Goal: Task Accomplishment & Management: Manage account settings

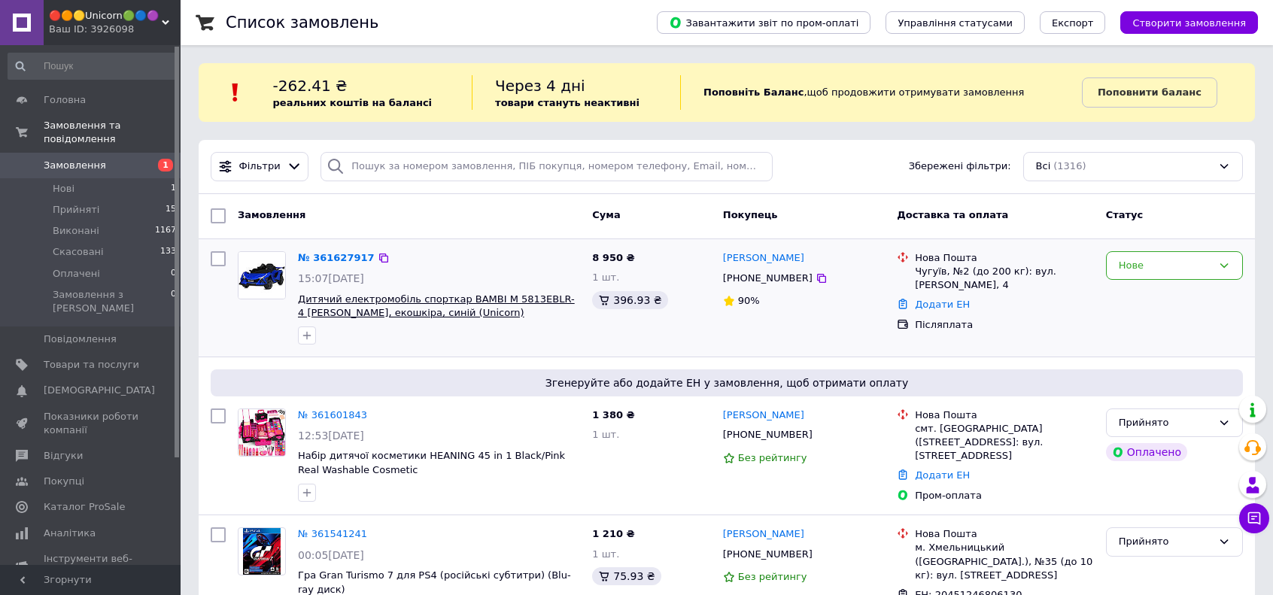
click at [420, 311] on span "Дитячий електромобіль спорткар BAMBI M 5813EBLR-4 [PERSON_NAME], екошкіра, сині…" at bounding box center [436, 306] width 277 height 26
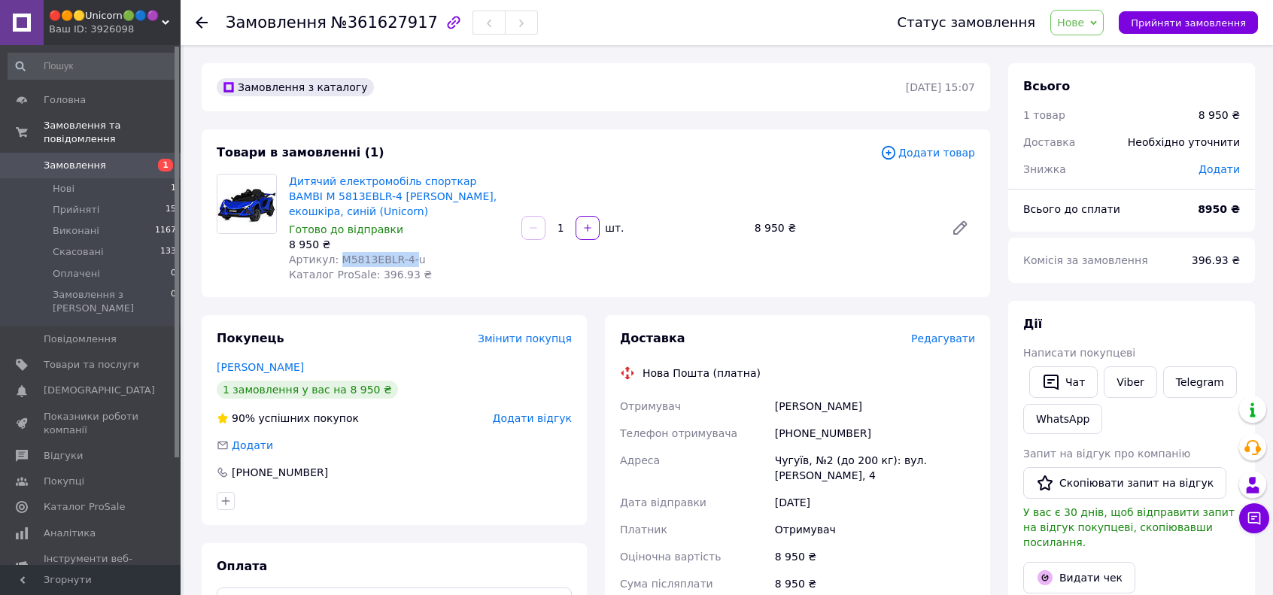
drag, startPoint x: 400, startPoint y: 257, endPoint x: 332, endPoint y: 257, distance: 67.7
click at [332, 257] on span "Артикул: M5813EBLR-4-u" at bounding box center [357, 259] width 137 height 12
copy span "M5813EBLR-4-"
click at [363, 187] on link "Дитячий електромобіль спорткар BAMBI M 5813EBLR-4 [PERSON_NAME], екошкіра, сині…" at bounding box center [393, 196] width 208 height 42
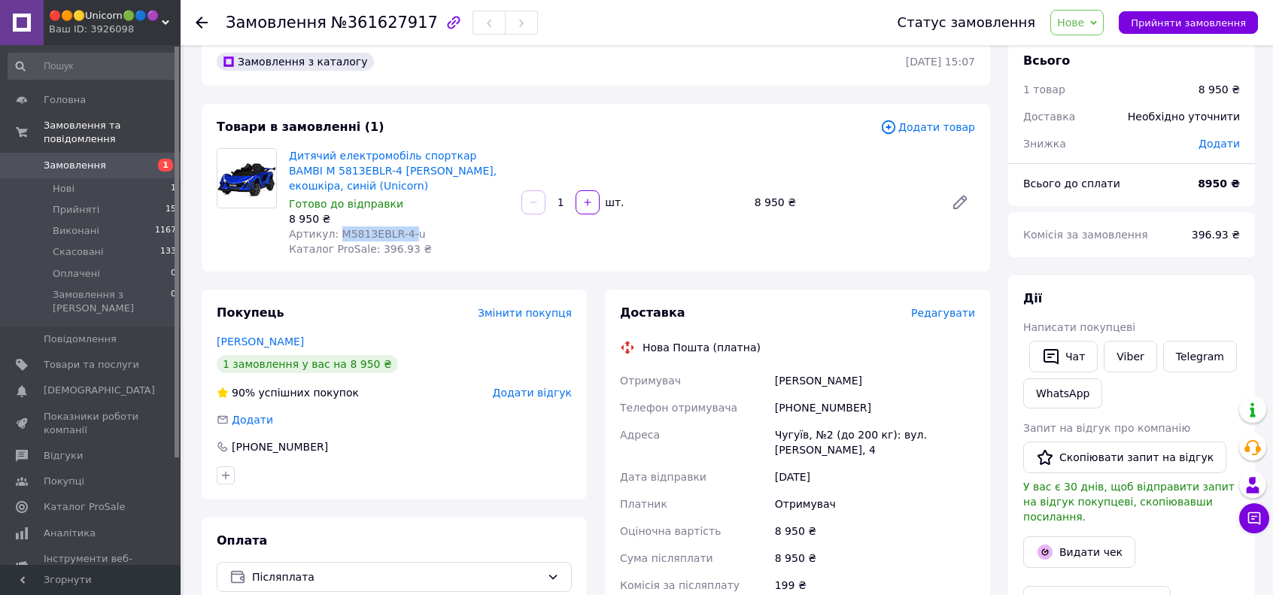
scroll to position [75, 0]
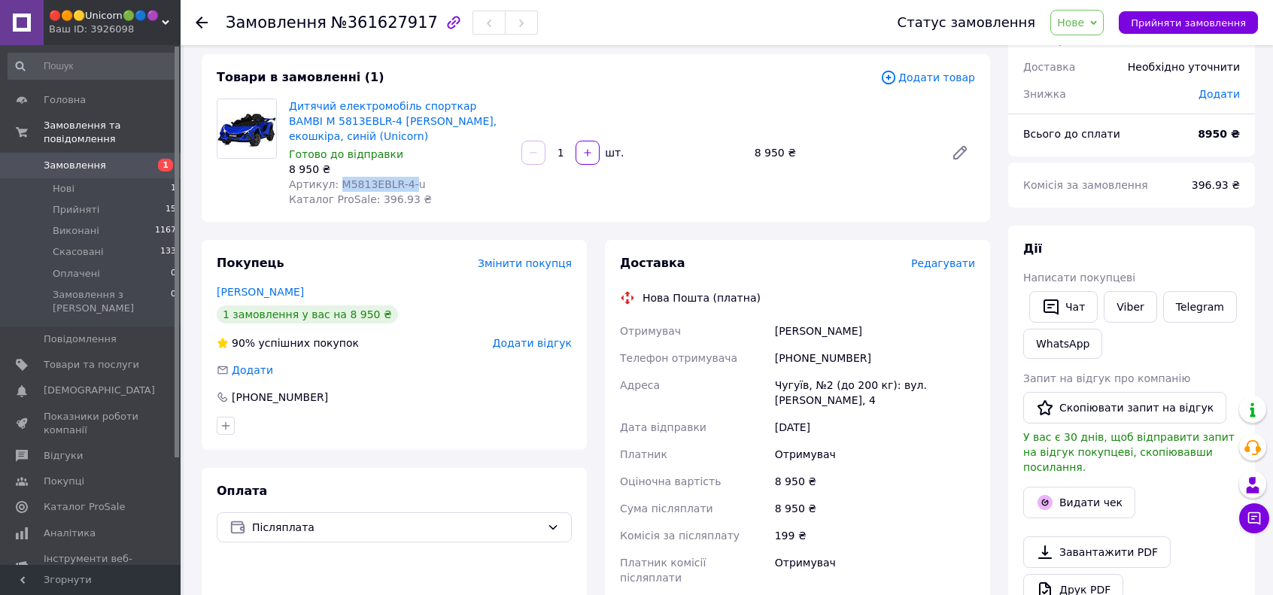
drag, startPoint x: 760, startPoint y: 338, endPoint x: 927, endPoint y: 345, distance: 167.1
click at [922, 342] on div "Отримувач Іванченко Андрій Телефон отримувача +380684428277 Адреса Чугуїв, №2 (…" at bounding box center [797, 454] width 361 height 274
copy div "Отримувач Іванченко Андрій"
drag, startPoint x: 833, startPoint y: 363, endPoint x: 880, endPoint y: 378, distance: 49.2
click at [886, 363] on div "[PHONE_NUMBER]" at bounding box center [875, 358] width 206 height 27
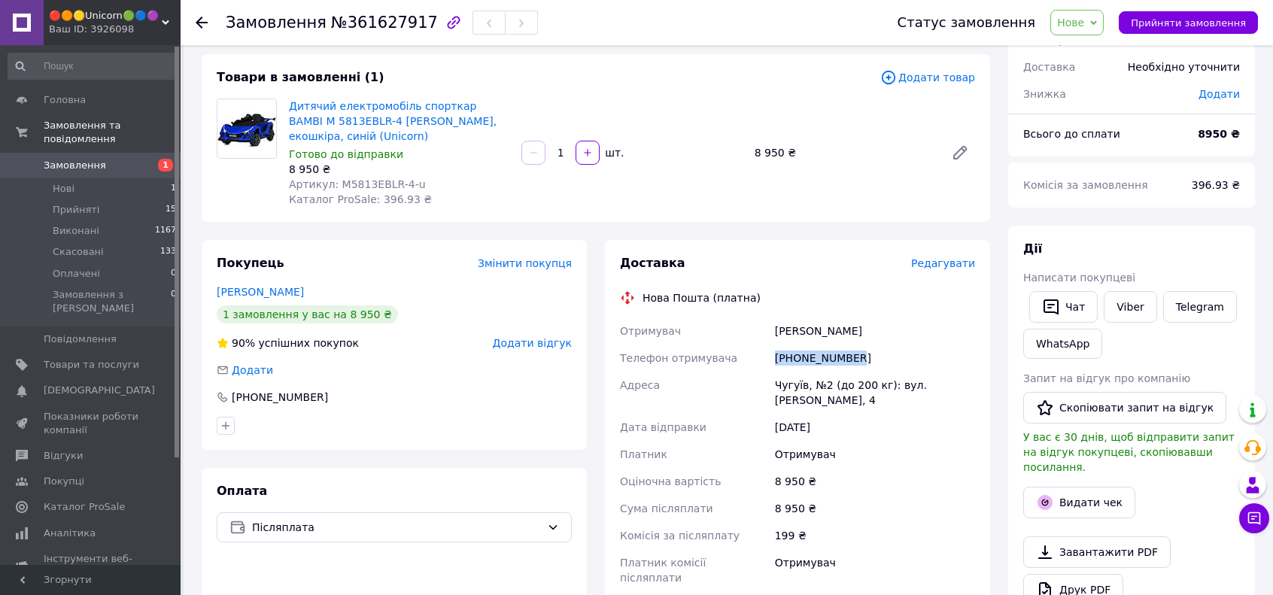
copy div "[PHONE_NUMBER]"
drag, startPoint x: 771, startPoint y: 389, endPoint x: 958, endPoint y: 396, distance: 187.4
click at [958, 396] on div "Чугуїв, №2 (до 200 кг): вул. [PERSON_NAME], 4" at bounding box center [875, 393] width 206 height 42
copy div "Чугуїв, №2 (до 200 кг): вул. [PERSON_NAME], 4"
click at [137, 159] on link "Замовлення 1" at bounding box center [92, 166] width 185 height 26
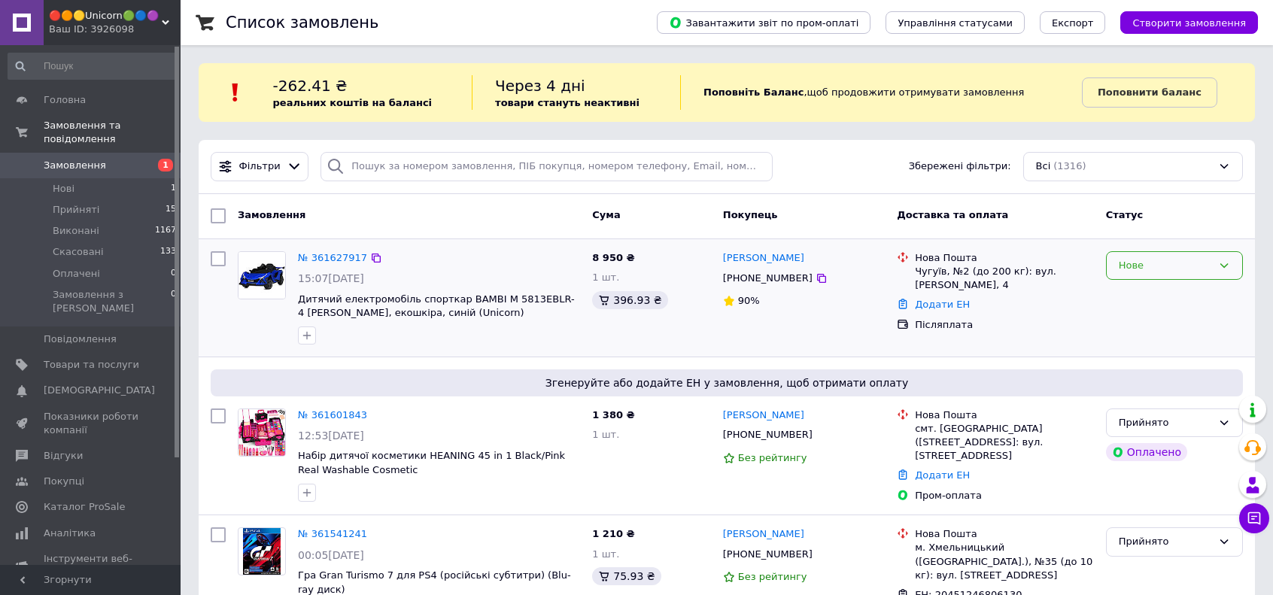
click at [1196, 263] on div "Нове" at bounding box center [1165, 266] width 93 height 16
click at [1171, 287] on li "Прийнято" at bounding box center [1174, 297] width 135 height 28
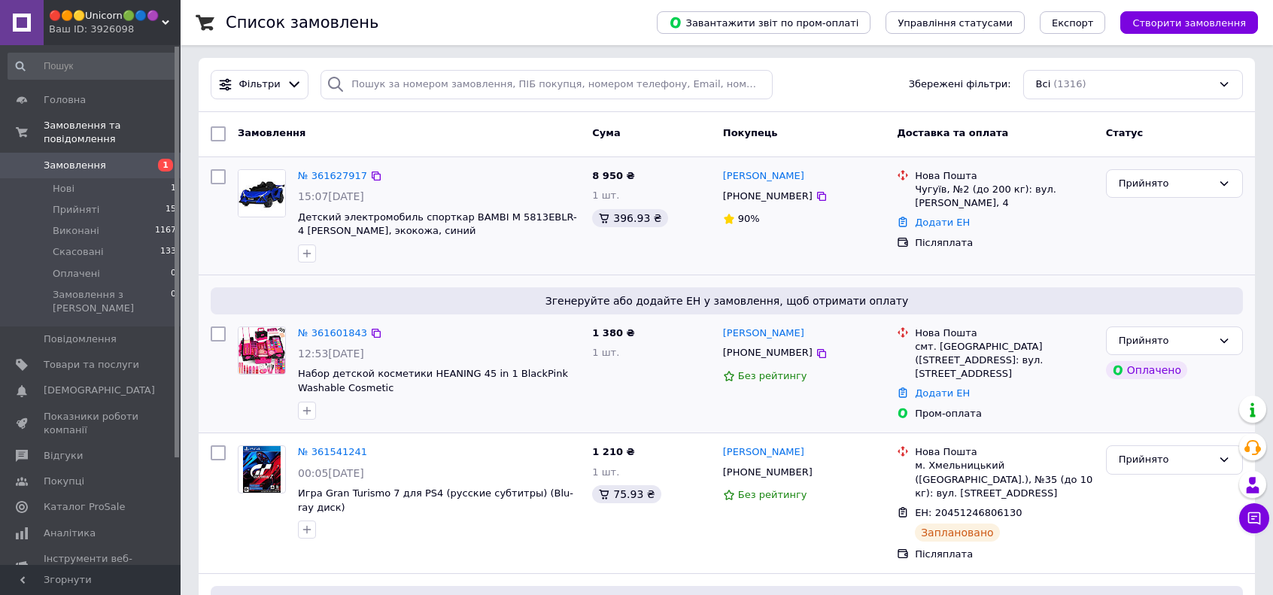
scroll to position [75, 0]
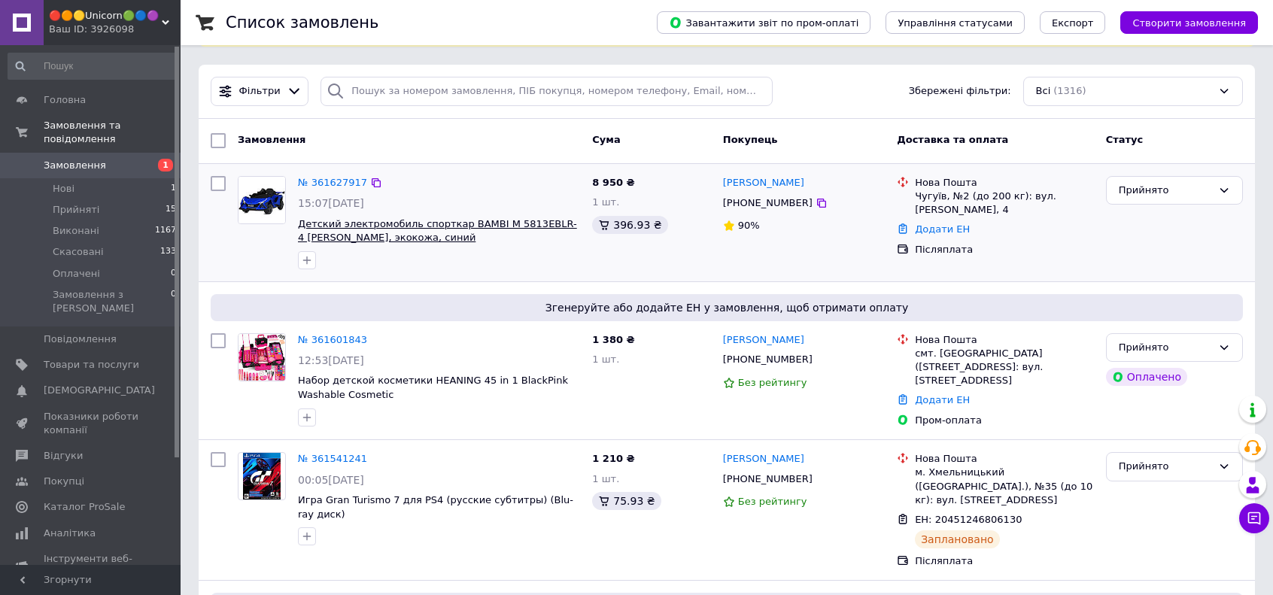
click at [515, 222] on span "Детский электромобиль спорткар BAMBI M 5813EBLR-4 [PERSON_NAME], экокожа, синий" at bounding box center [437, 231] width 279 height 26
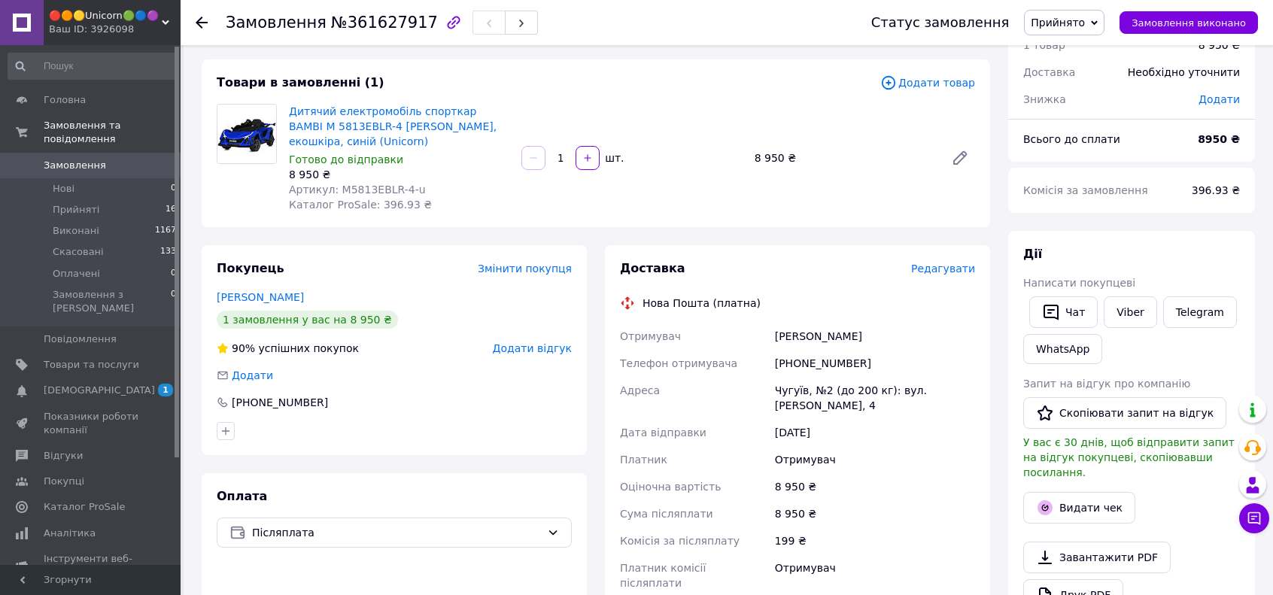
scroll to position [75, 0]
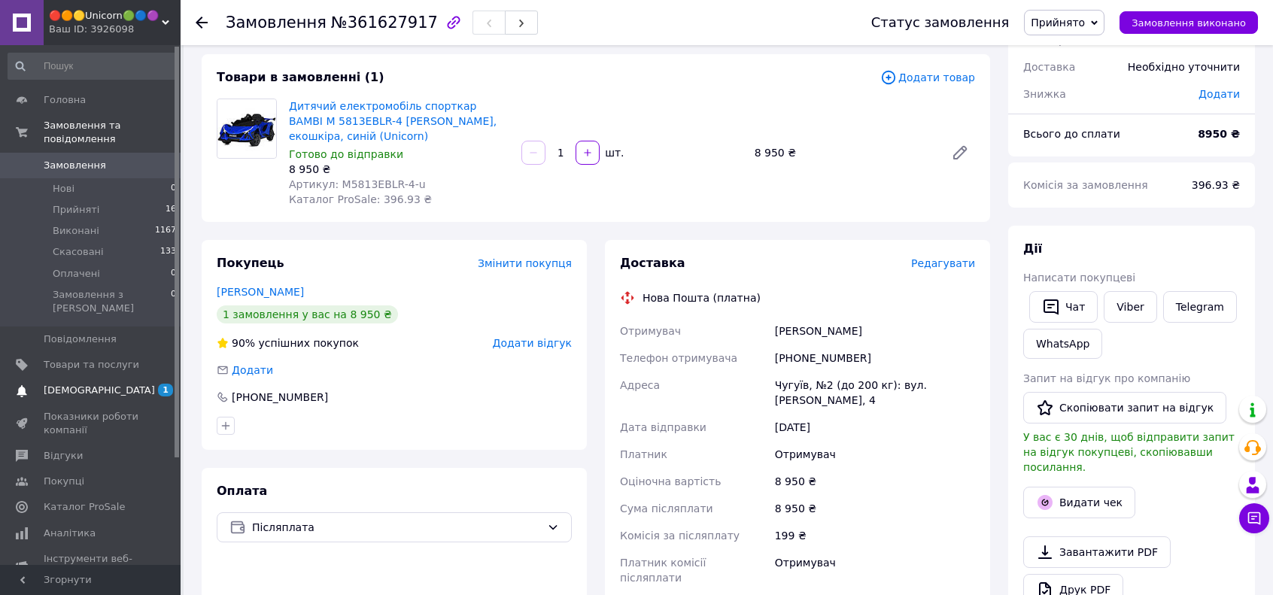
click at [135, 384] on span "[DEMOGRAPHIC_DATA]" at bounding box center [92, 391] width 96 height 14
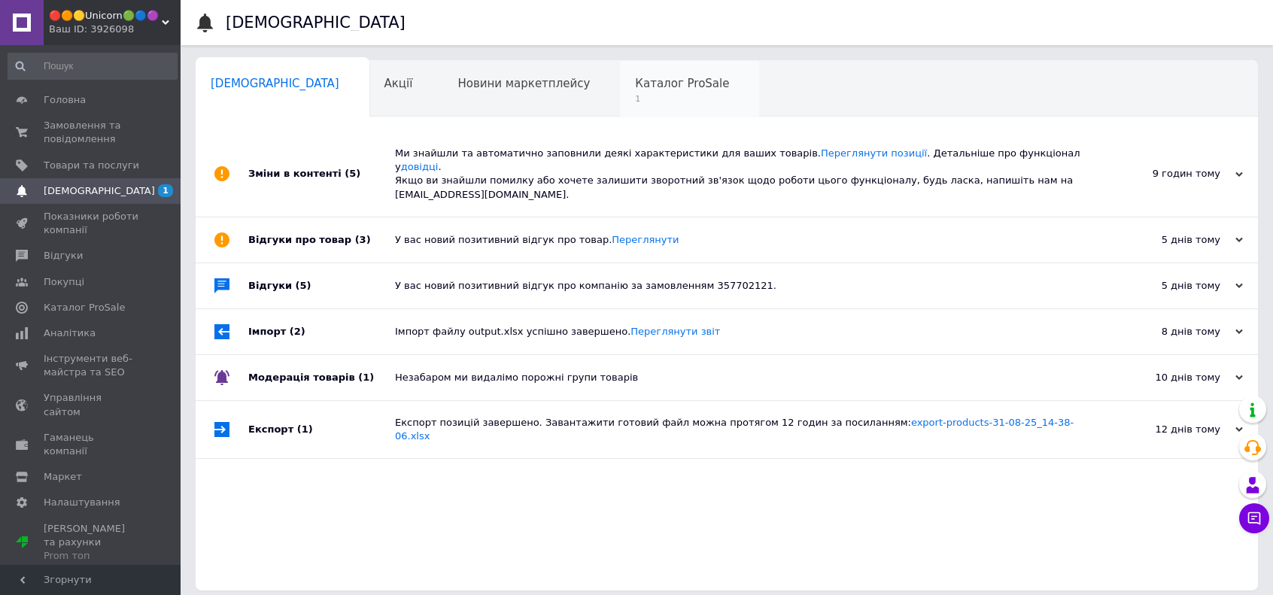
click at [635, 82] on span "Каталог ProSale" at bounding box center [682, 84] width 94 height 14
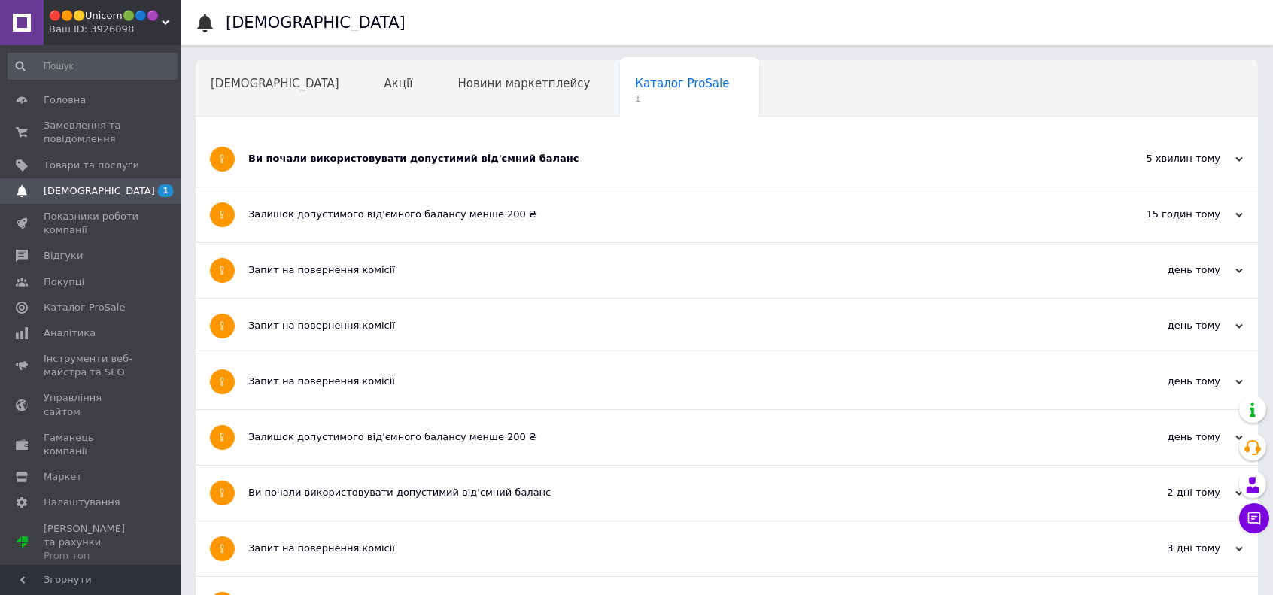
click at [571, 175] on div "Ви почали використовувати допустимий від'ємний баланс" at bounding box center [670, 159] width 844 height 55
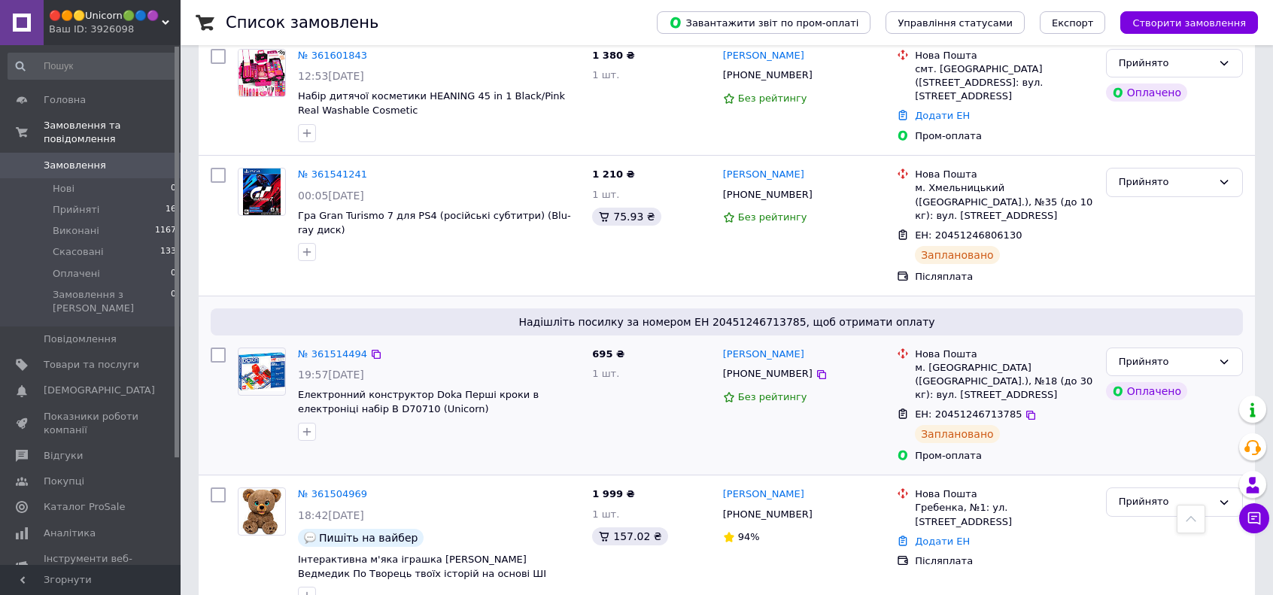
scroll to position [451, 0]
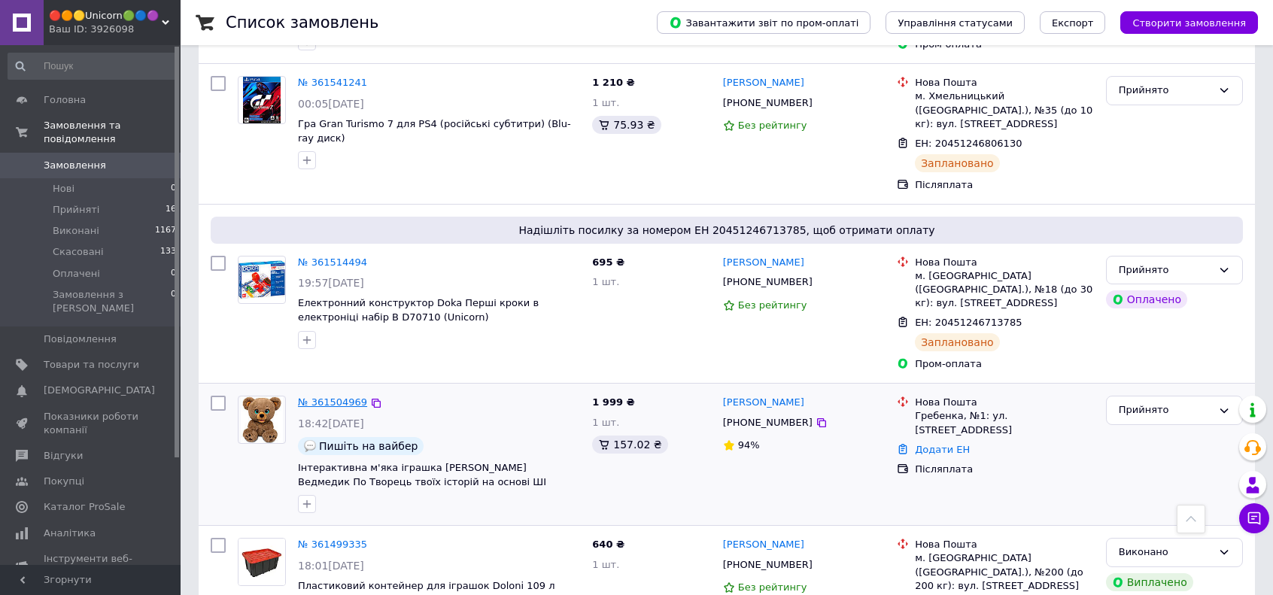
click at [332, 396] on link "№ 361504969" at bounding box center [332, 401] width 69 height 11
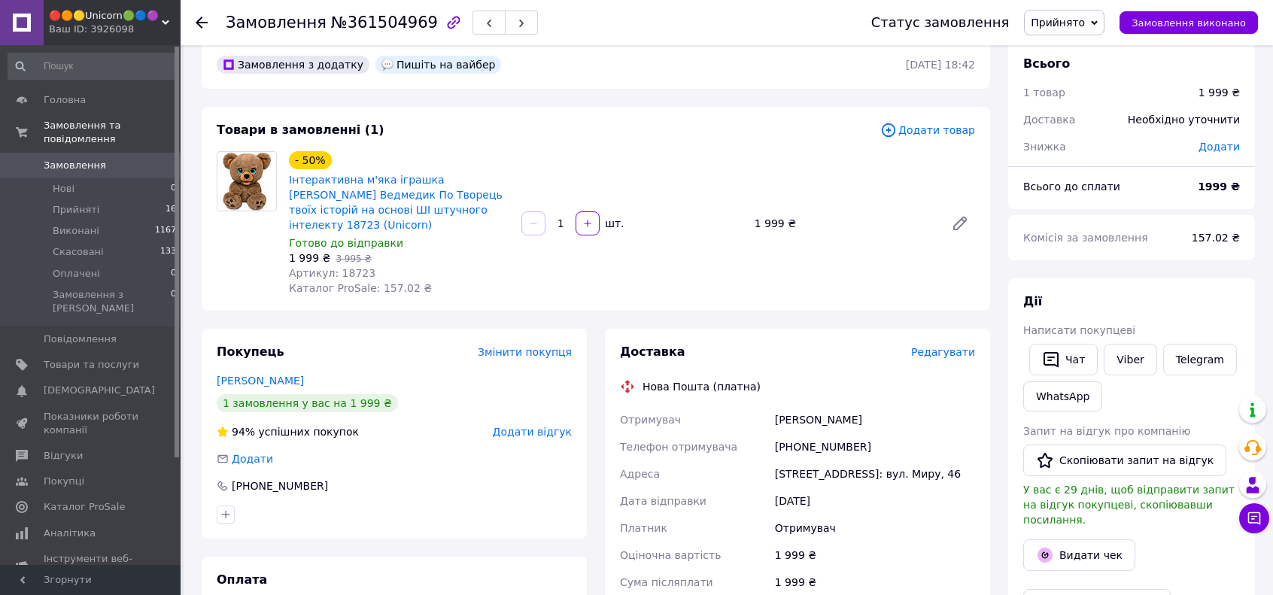
scroll to position [75, 0]
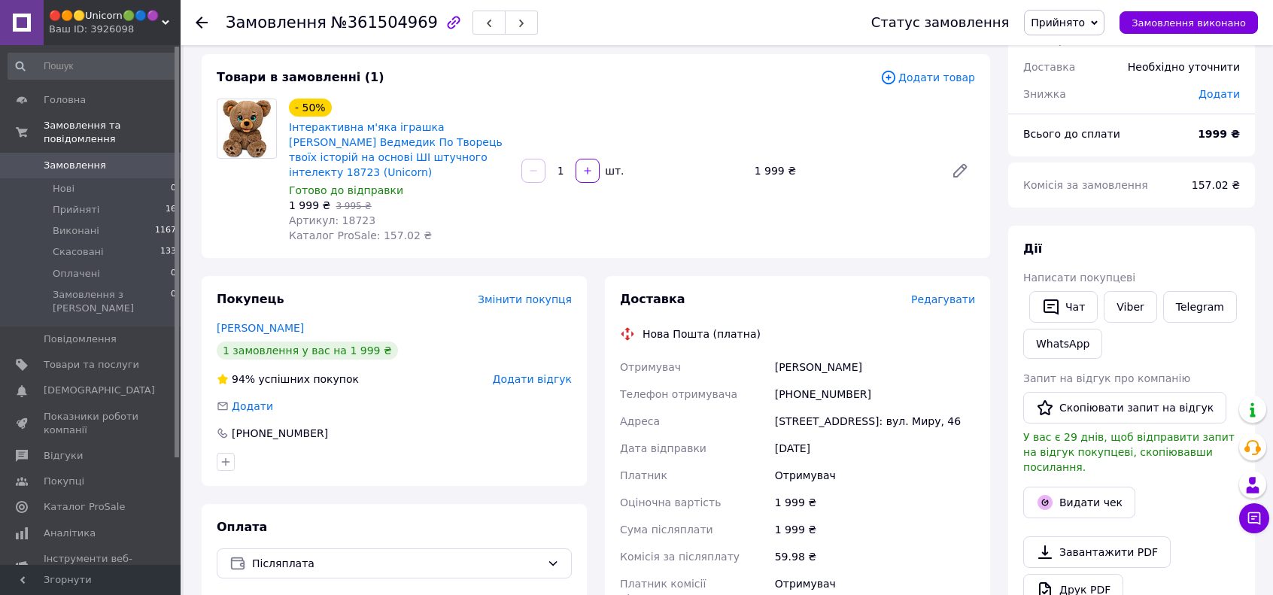
click at [80, 159] on span "Замовлення" at bounding box center [75, 166] width 62 height 14
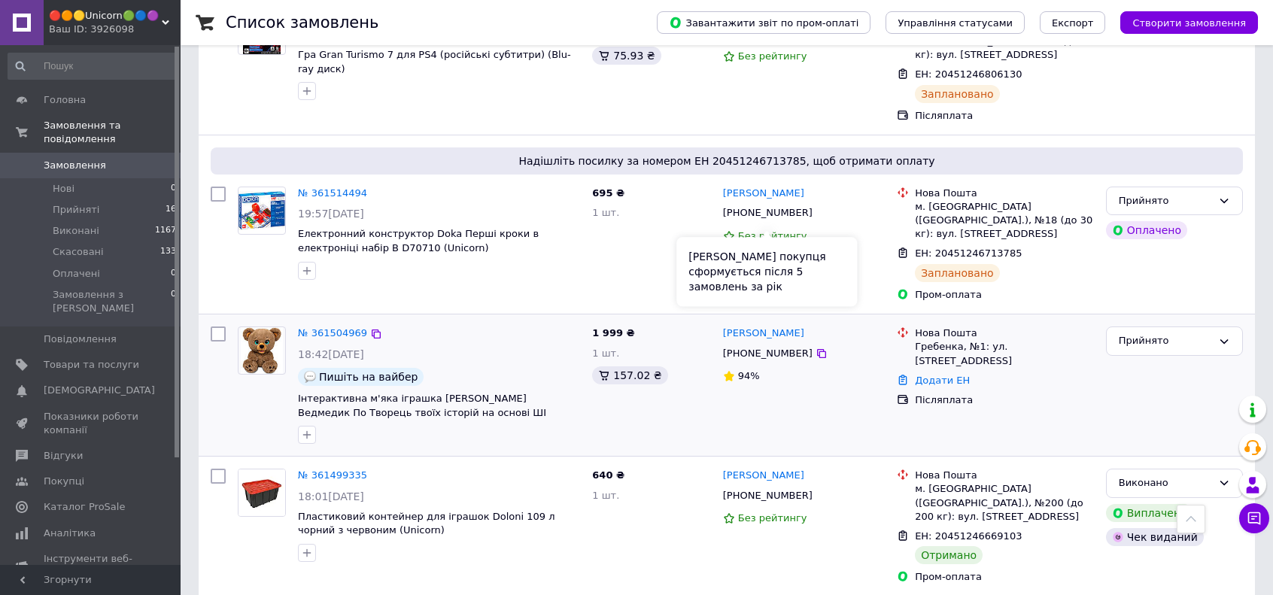
scroll to position [527, 0]
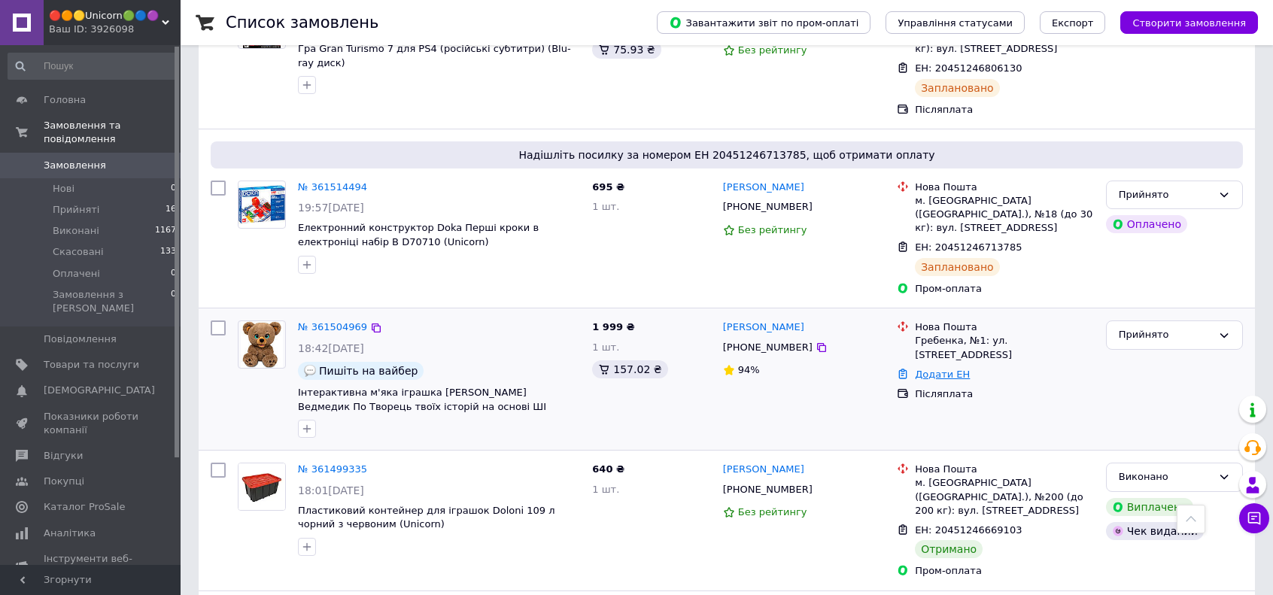
click at [943, 369] on link "Додати ЕН" at bounding box center [942, 374] width 55 height 11
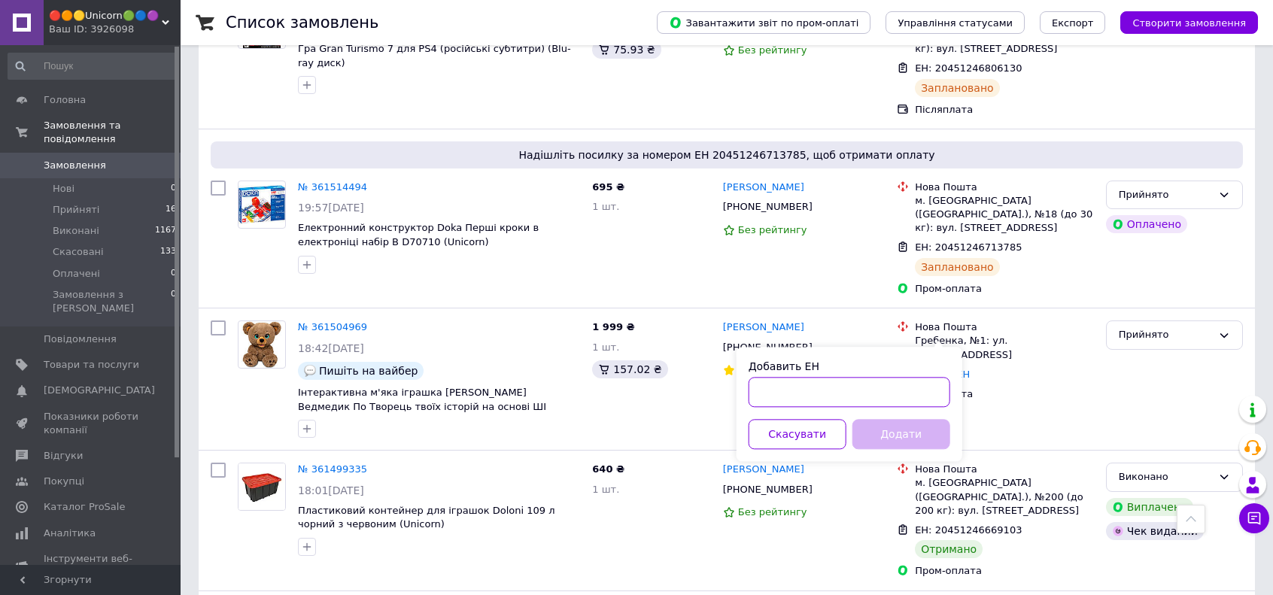
click at [873, 393] on input "Добавить ЕН" at bounding box center [849, 392] width 202 height 30
paste input "20451247266403"
type input "20451247266403"
click at [897, 430] on button "Додати" at bounding box center [901, 434] width 98 height 30
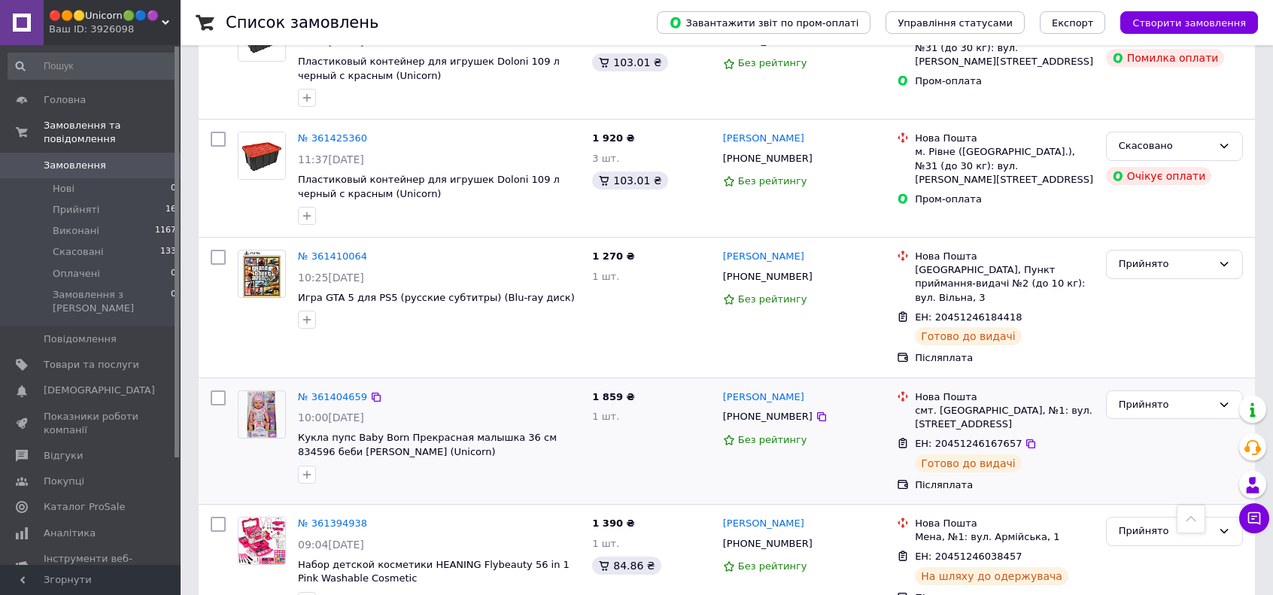
scroll to position [1655, 0]
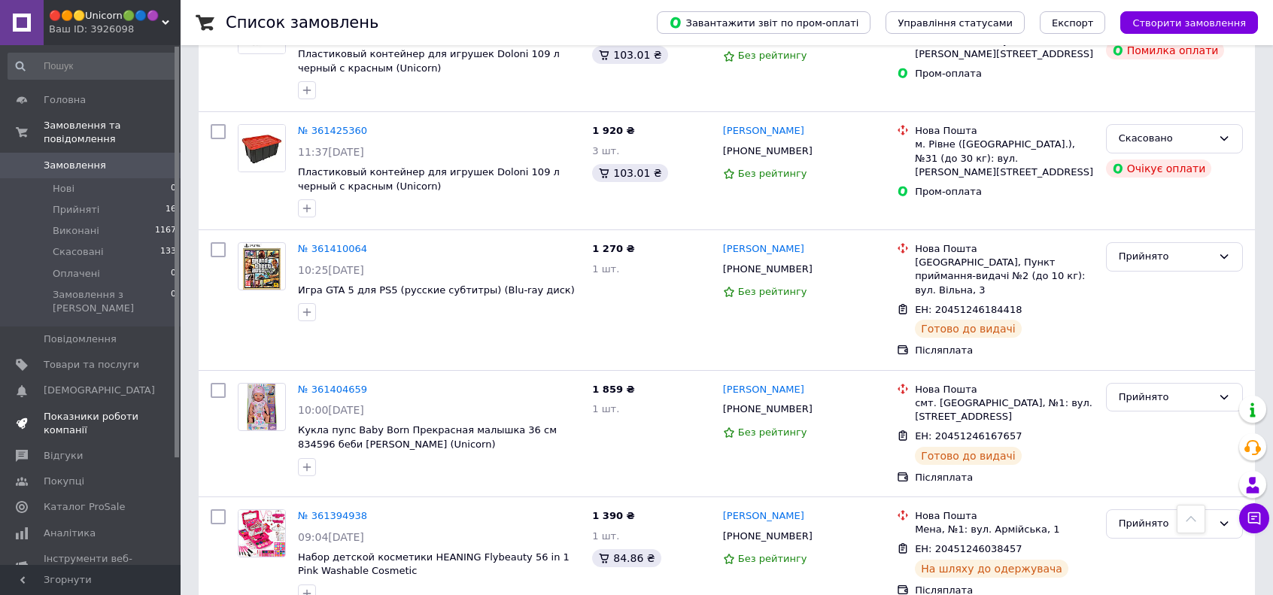
click at [111, 410] on span "Показники роботи компанії" at bounding box center [92, 423] width 96 height 27
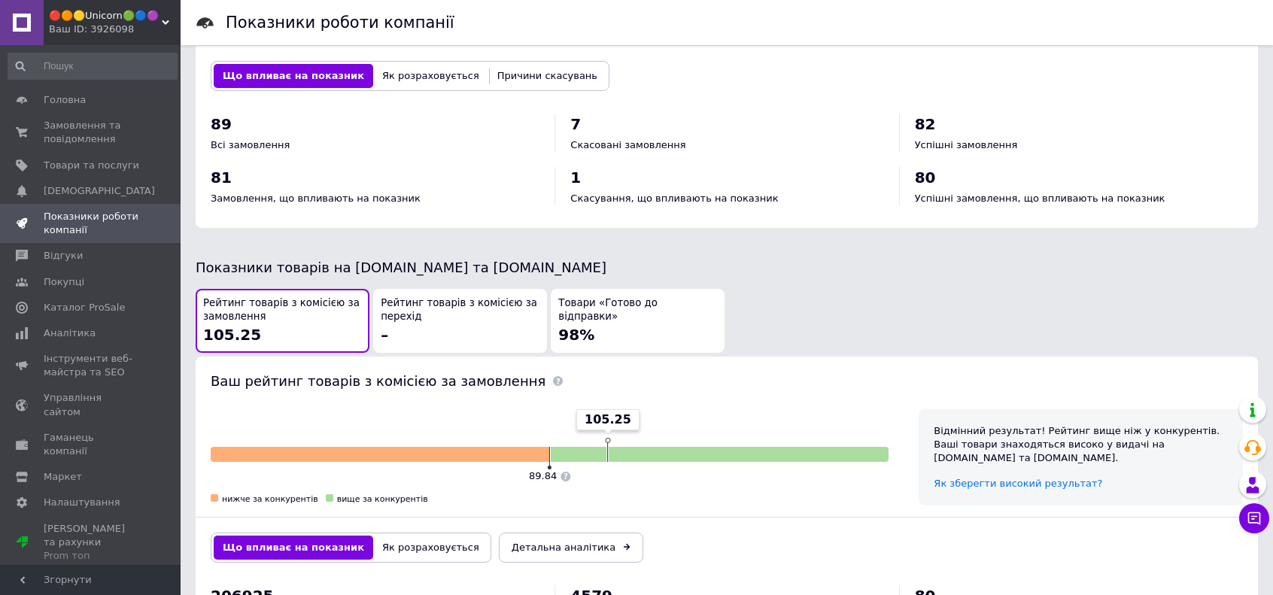
scroll to position [734, 0]
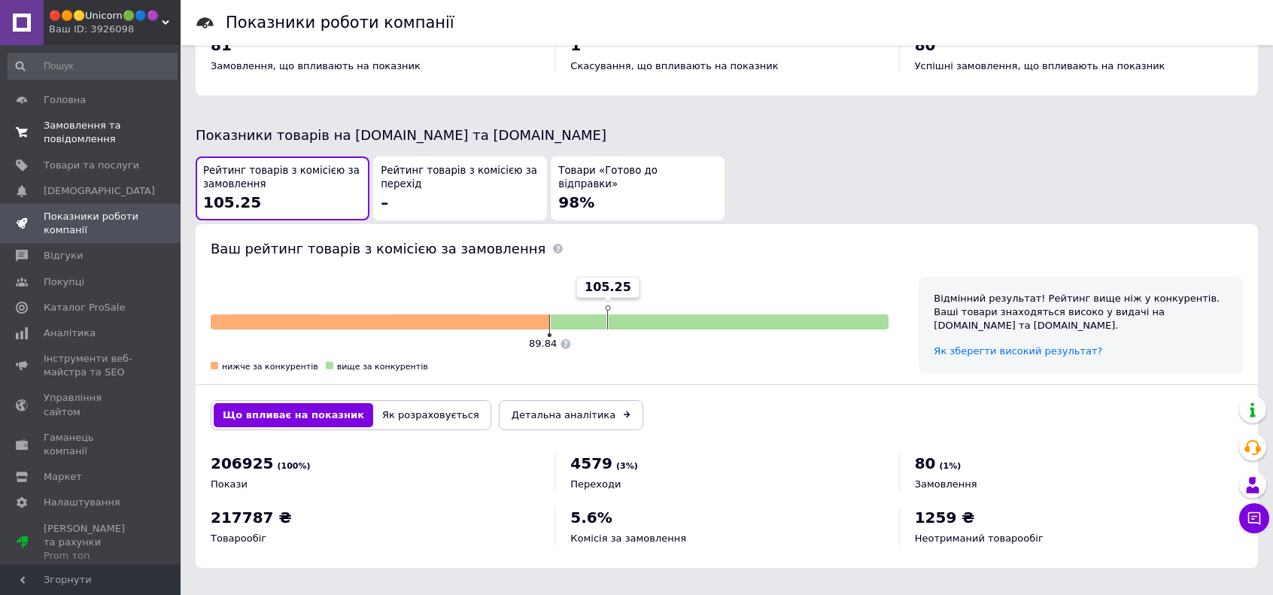
click at [77, 136] on span "Замовлення та повідомлення" at bounding box center [92, 132] width 96 height 27
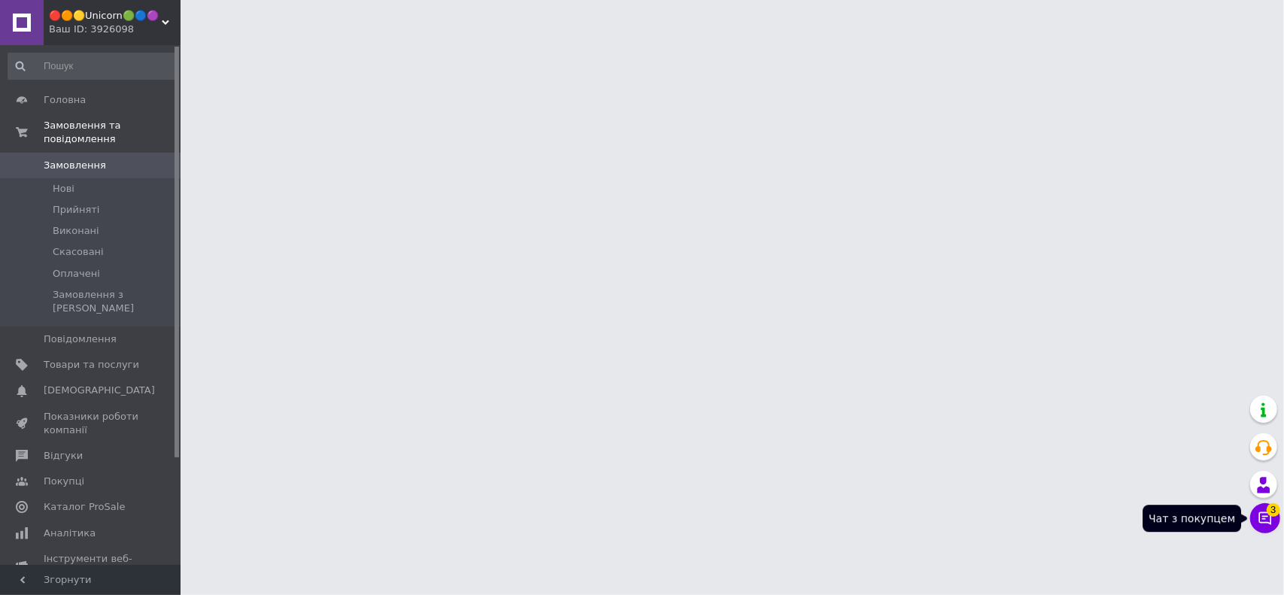
click at [1256, 516] on button "Чат з покупцем 3" at bounding box center [1265, 518] width 30 height 30
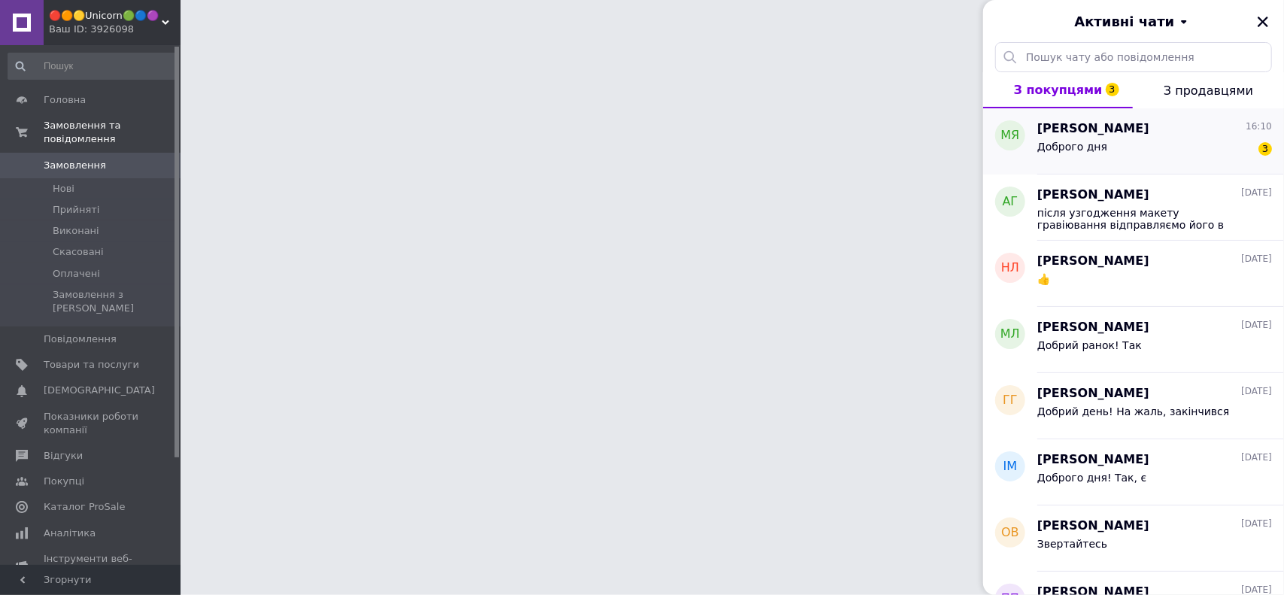
click at [1098, 146] on span "Доброго дня" at bounding box center [1072, 147] width 70 height 12
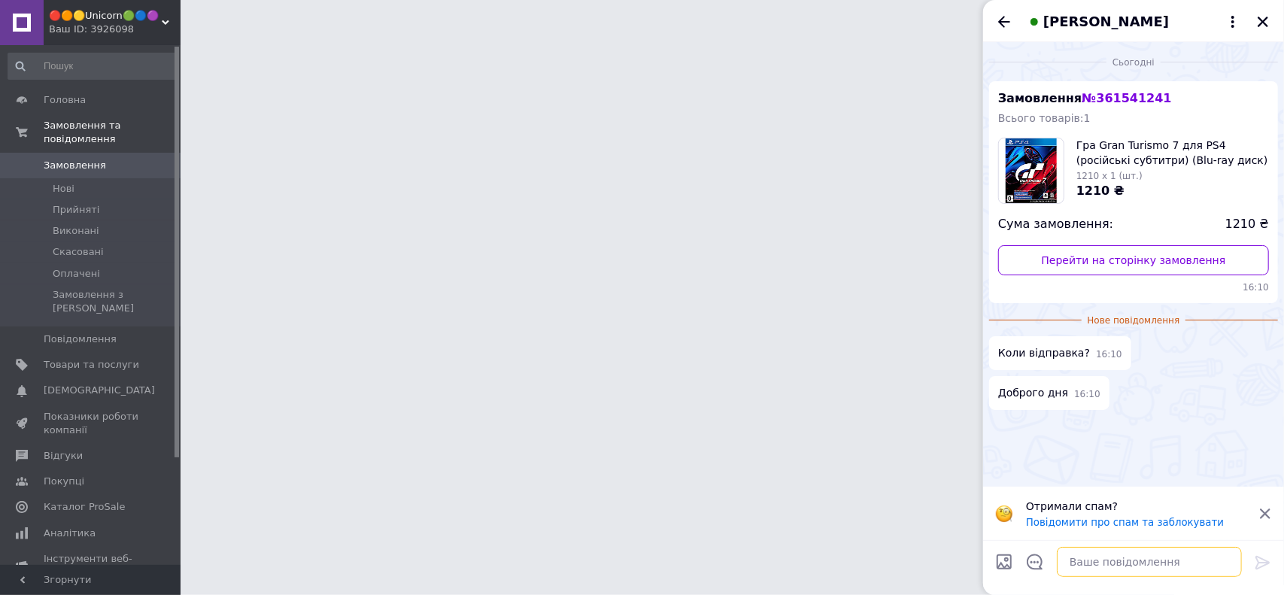
click at [1101, 565] on textarea at bounding box center [1149, 562] width 185 height 30
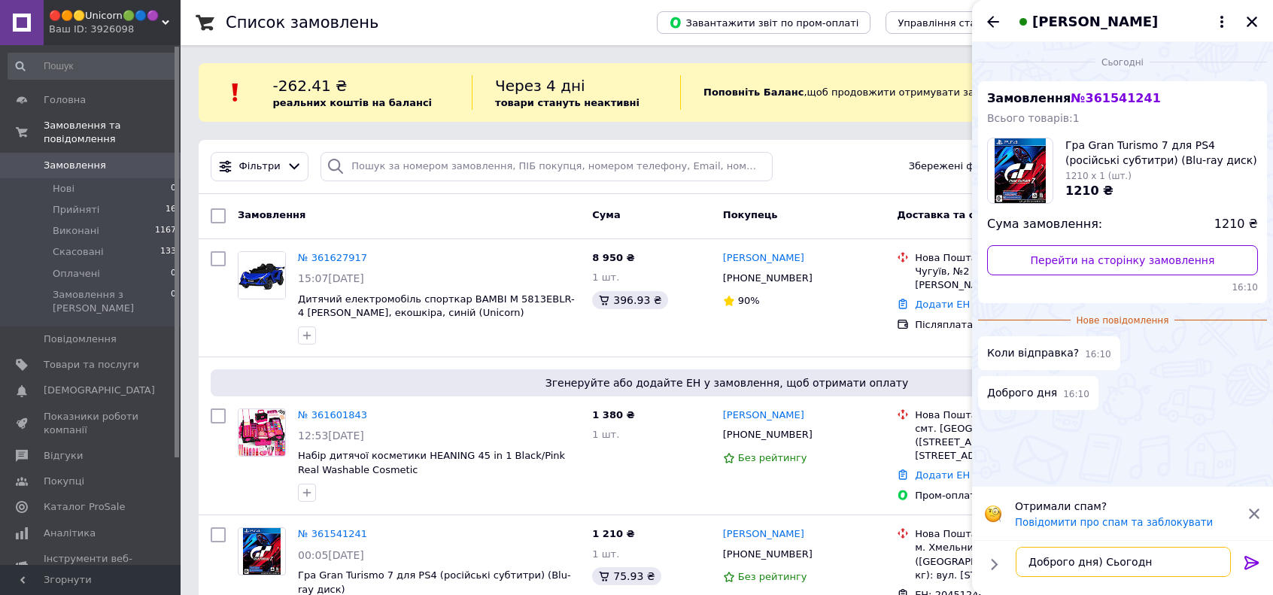
type textarea "Доброго дня) Сьогодні"
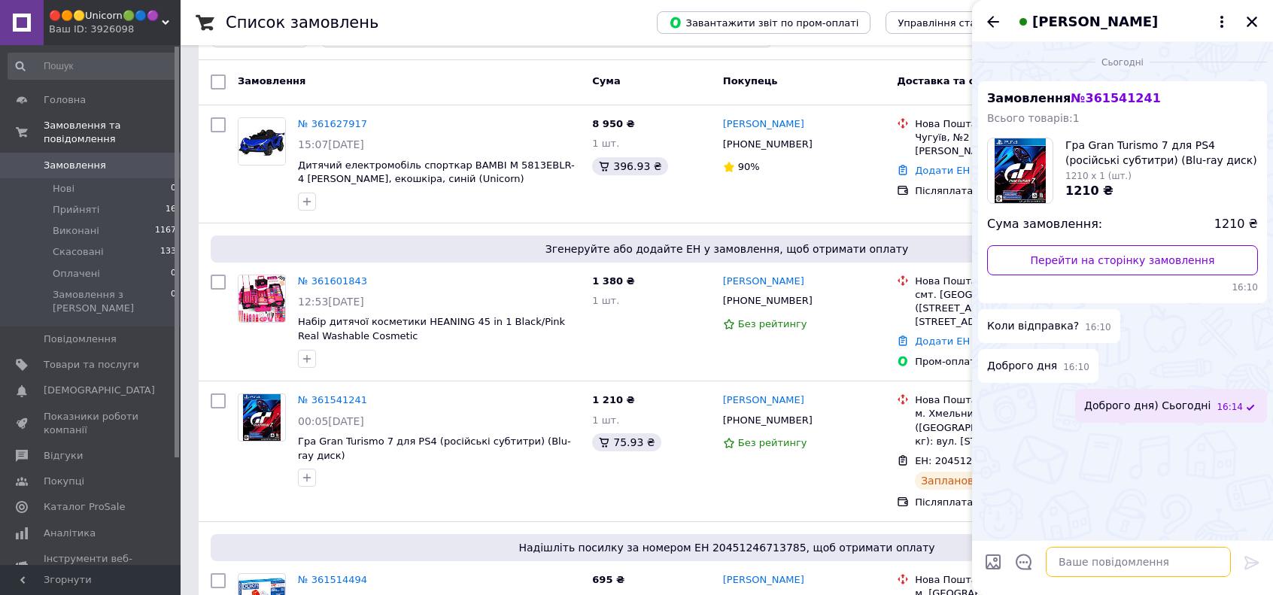
scroll to position [150, 0]
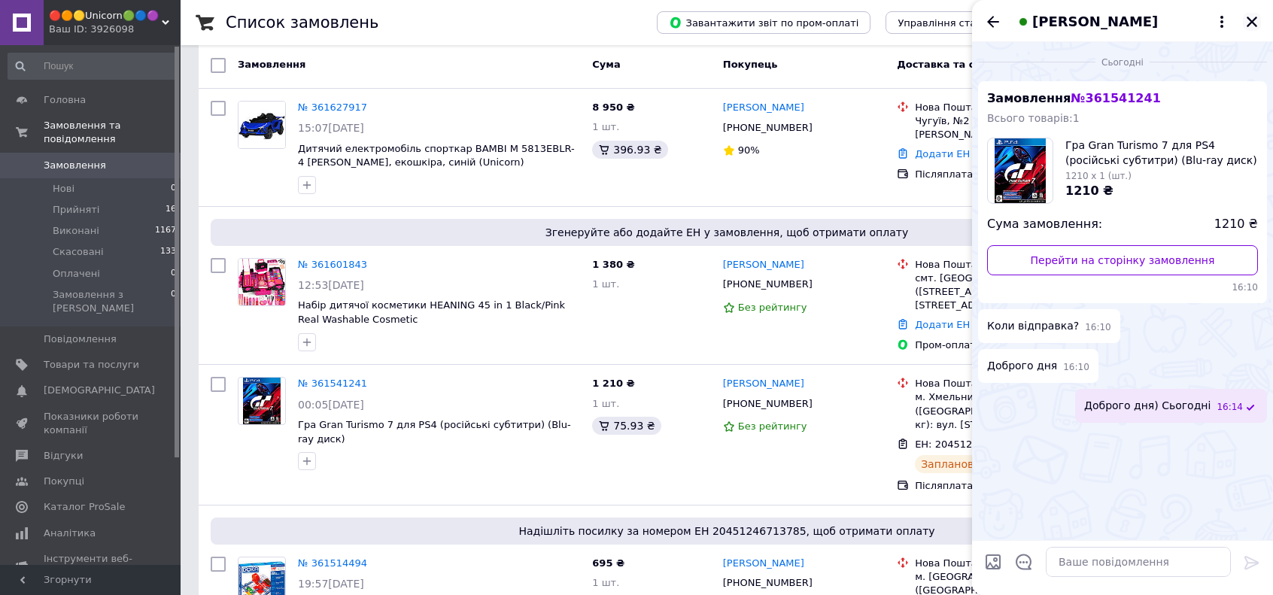
click at [1256, 22] on icon "Закрити" at bounding box center [1252, 22] width 14 height 14
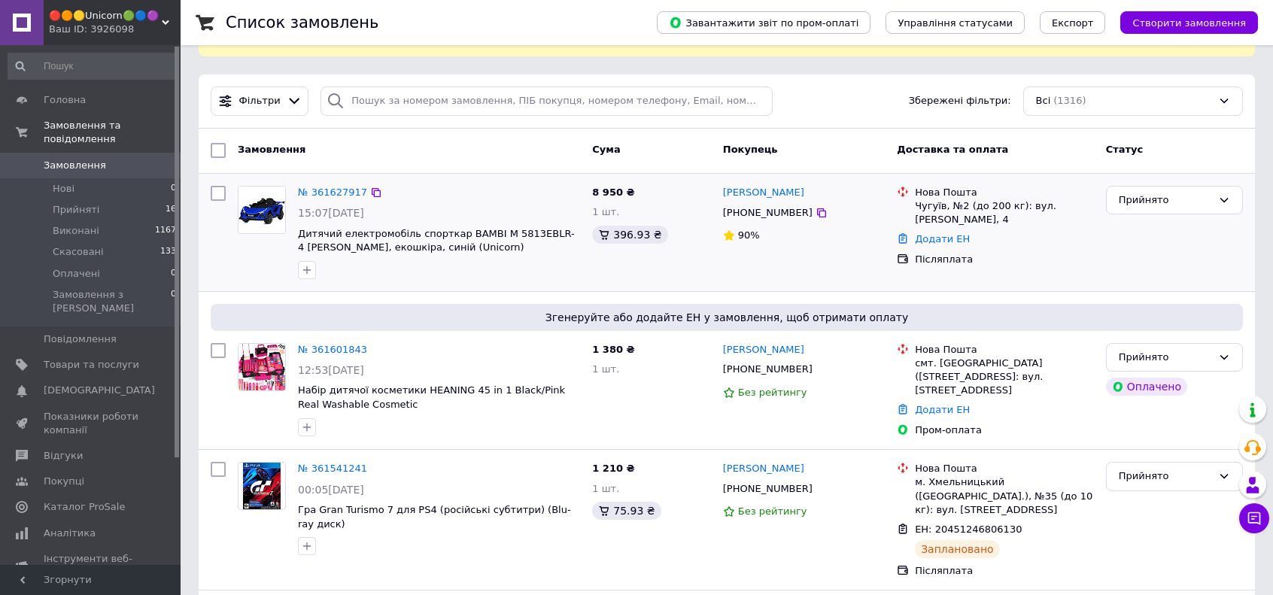
scroll to position [0, 0]
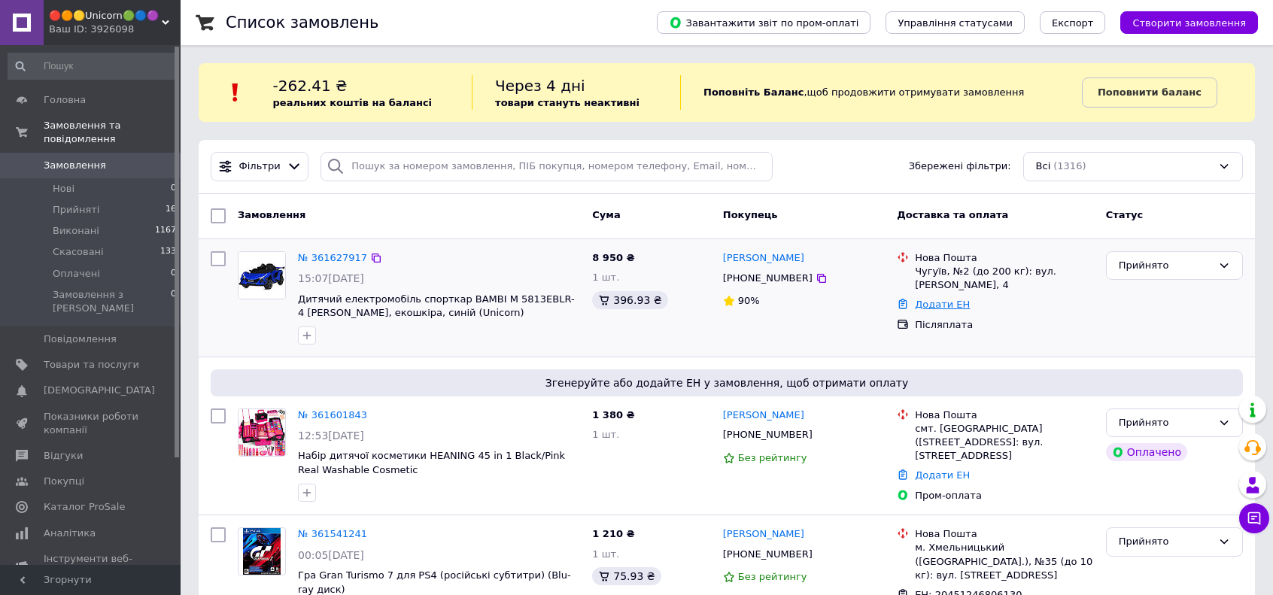
click at [936, 299] on link "Додати ЕН" at bounding box center [942, 304] width 55 height 11
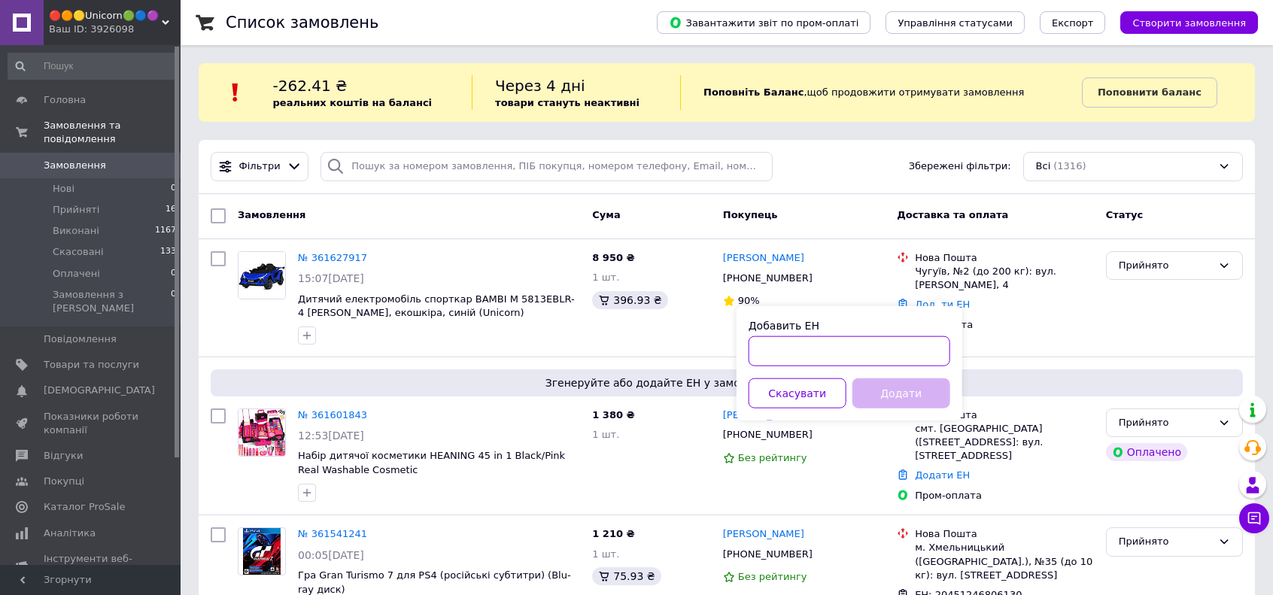
click at [867, 356] on input "Добавить ЕН" at bounding box center [849, 351] width 202 height 30
paste input "20451247337948"
type input "20451247337948"
click at [903, 396] on button "Додати" at bounding box center [901, 393] width 98 height 30
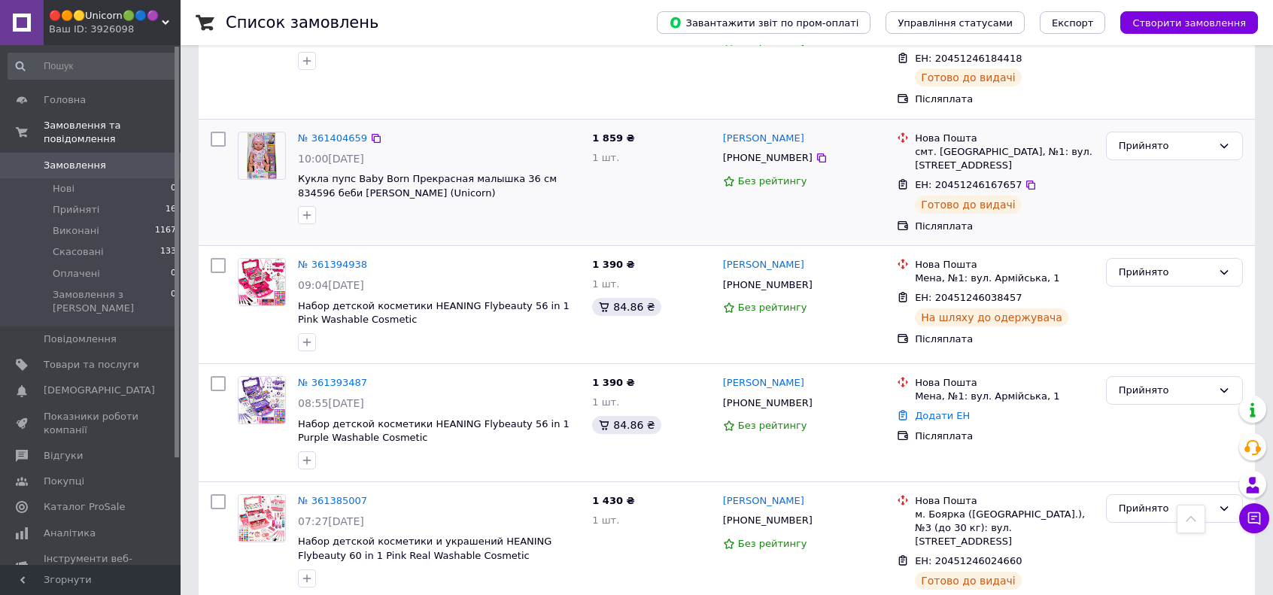
scroll to position [2106, 0]
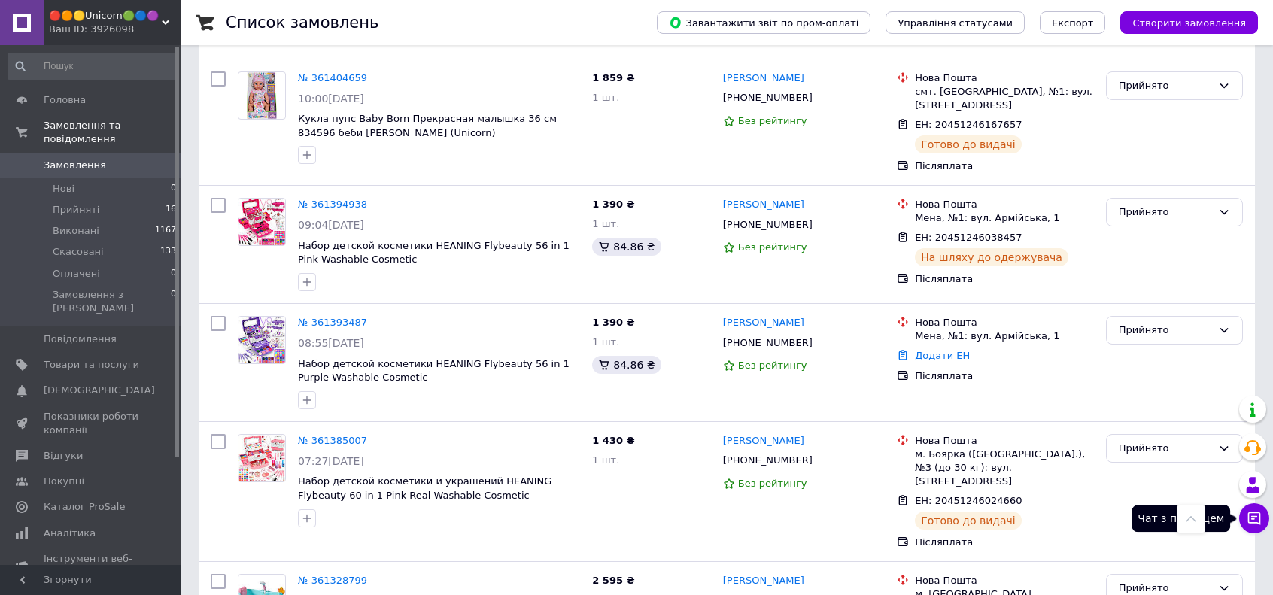
click at [1246, 523] on icon at bounding box center [1253, 518] width 15 height 15
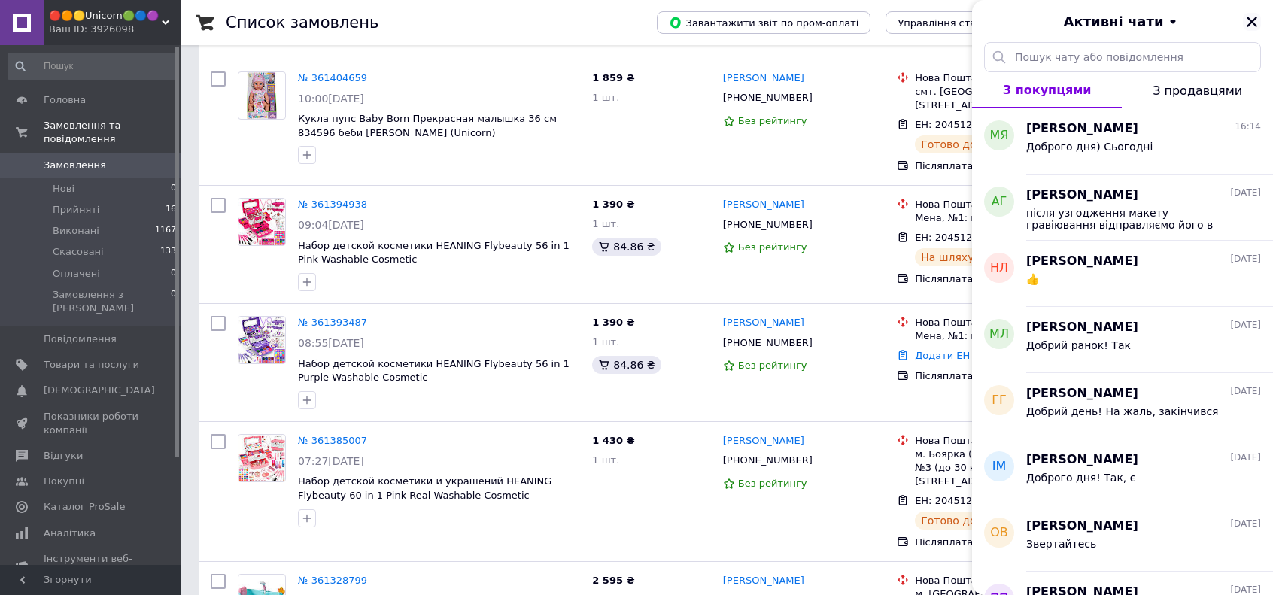
click at [1256, 20] on icon "Закрити" at bounding box center [1252, 22] width 14 height 14
